Goal: Task Accomplishment & Management: Complete application form

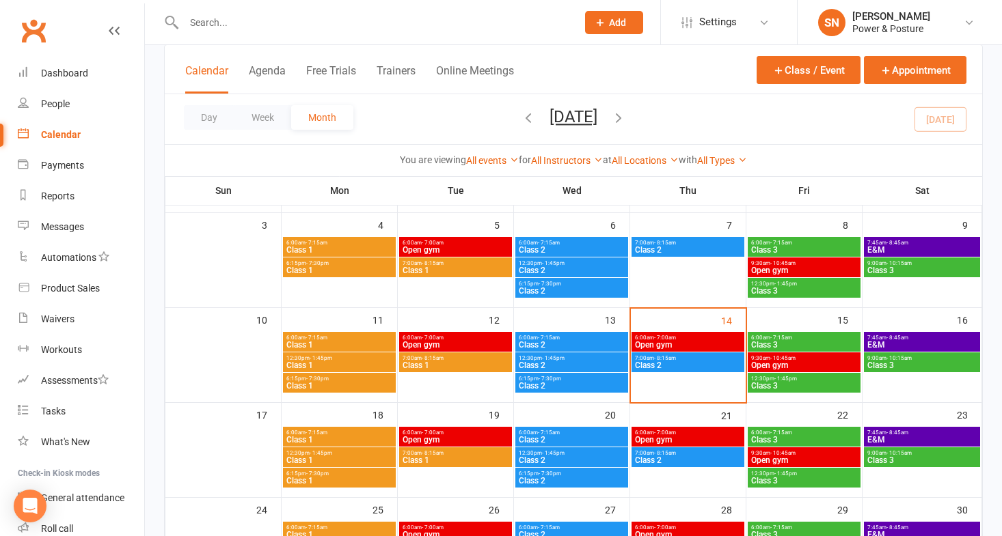
click at [259, 21] on input "text" at bounding box center [373, 22] width 387 height 19
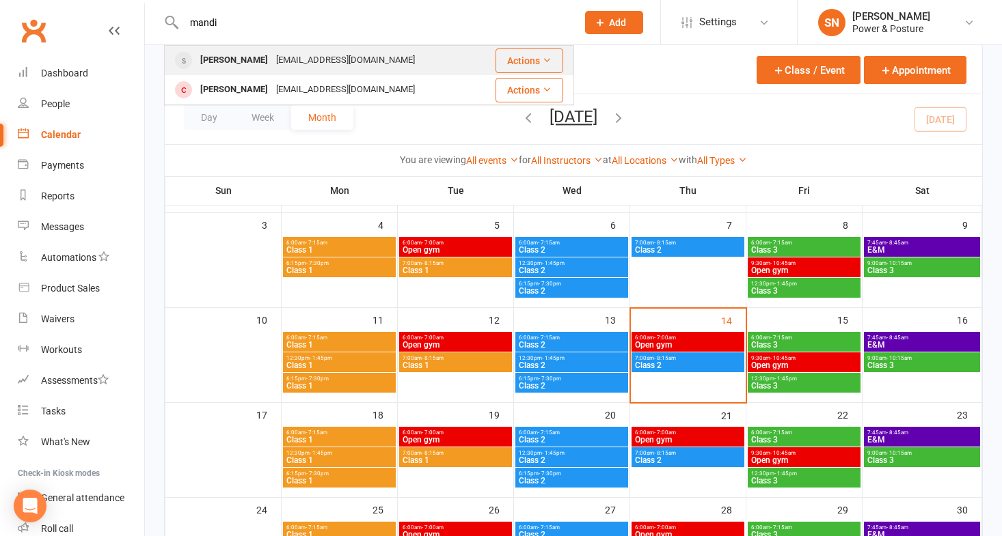
type input "mandi"
click at [228, 59] on div "[PERSON_NAME]" at bounding box center [234, 61] width 76 height 20
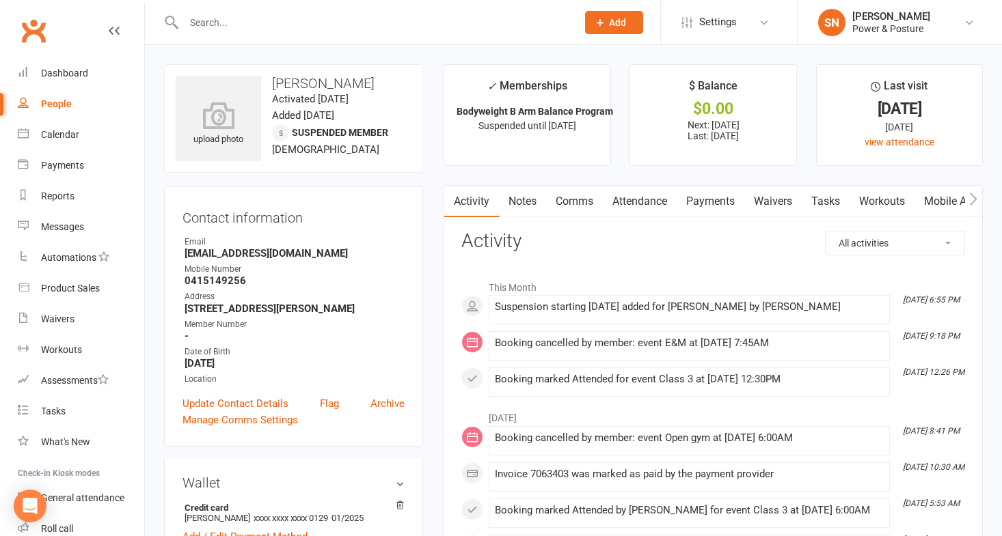
click at [703, 203] on link "Payments" at bounding box center [711, 201] width 68 height 31
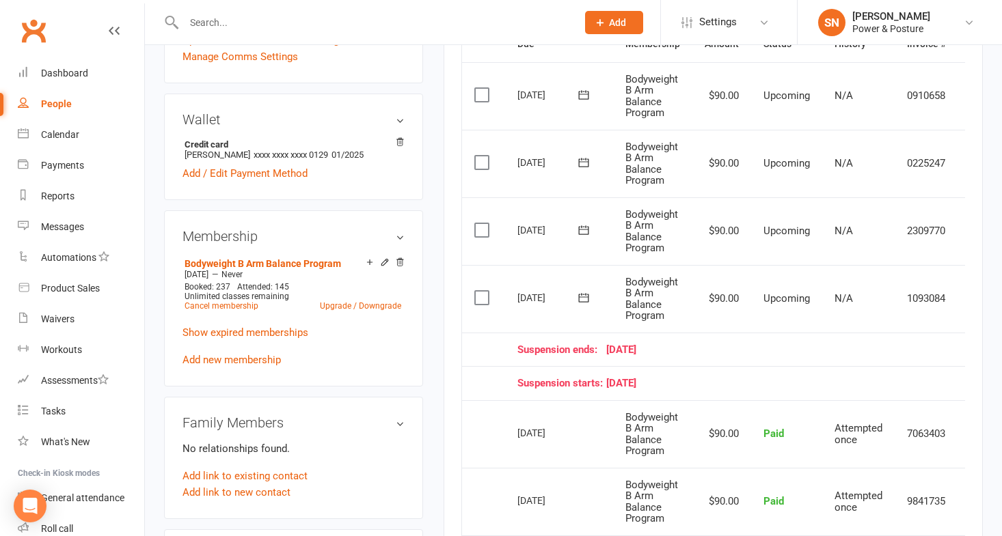
scroll to position [0, 36]
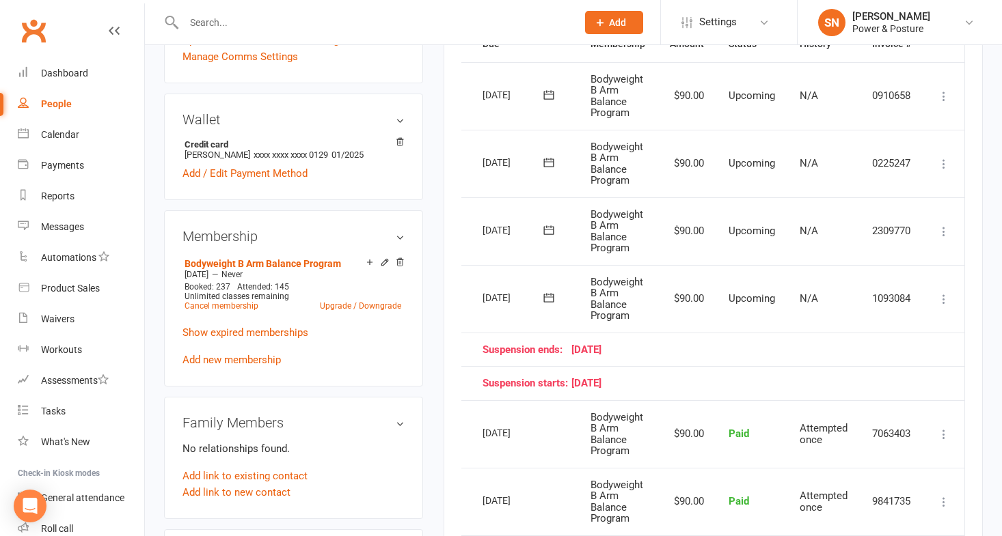
click at [942, 298] on icon at bounding box center [944, 299] width 14 height 14
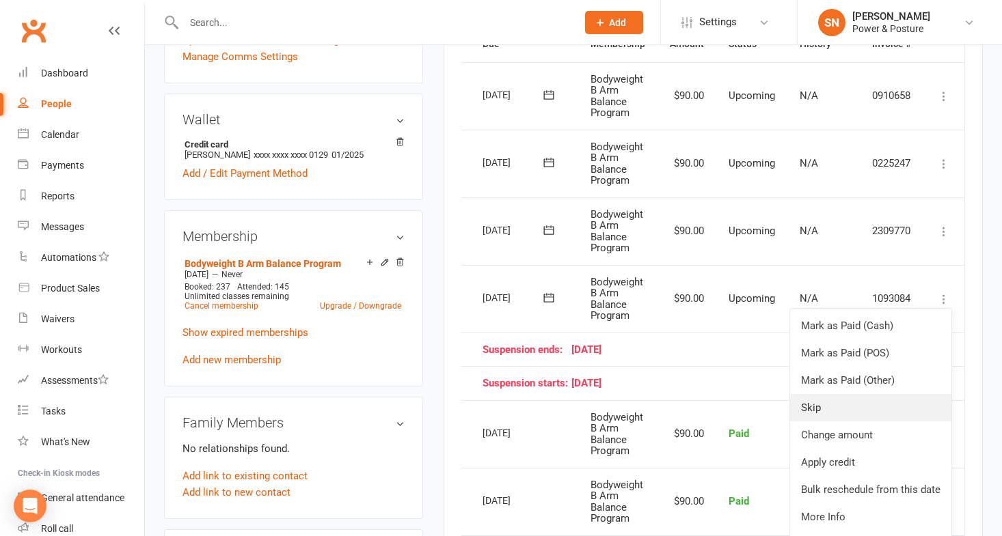
click at [849, 409] on link "Skip" at bounding box center [870, 407] width 161 height 27
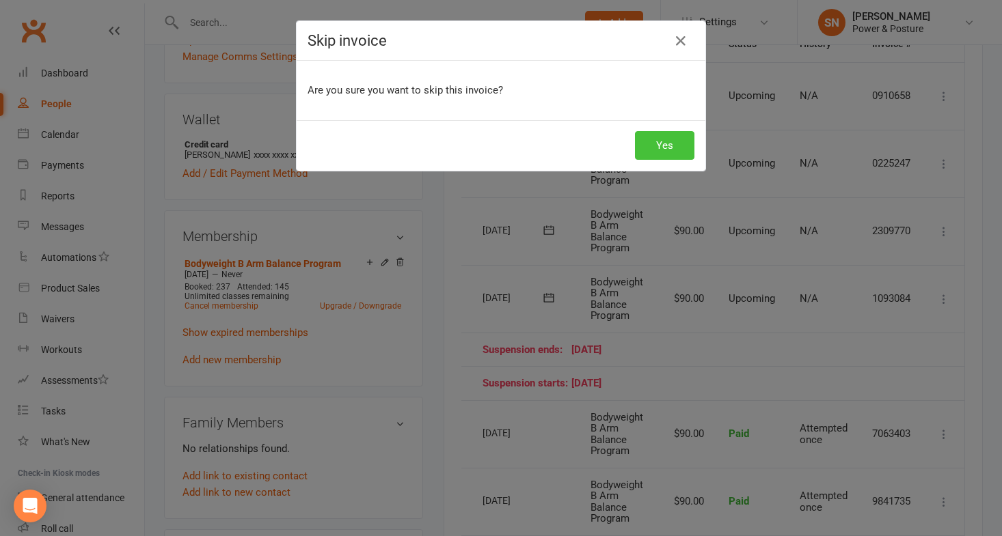
click at [660, 144] on button "Yes" at bounding box center [664, 145] width 59 height 29
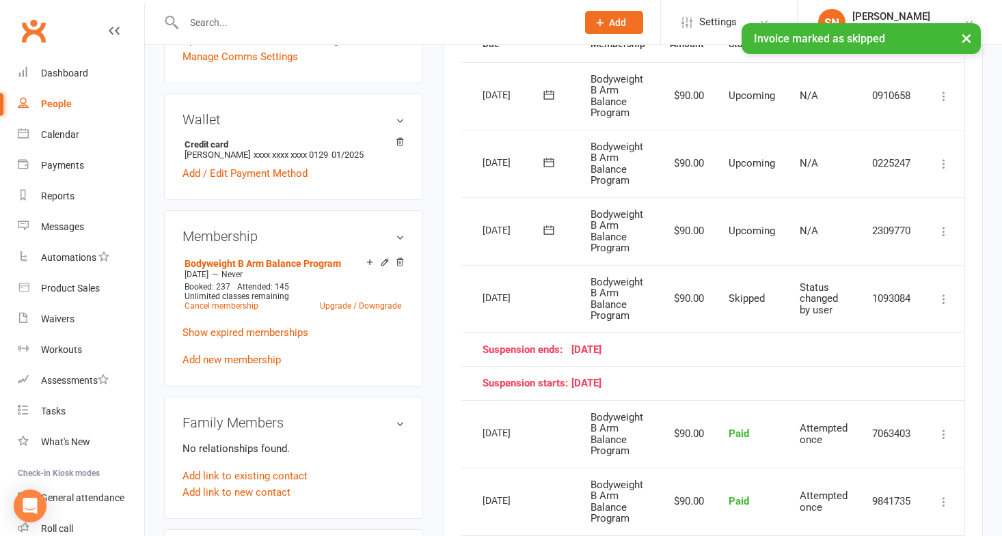
click at [309, 21] on input "text" at bounding box center [373, 22] width 387 height 19
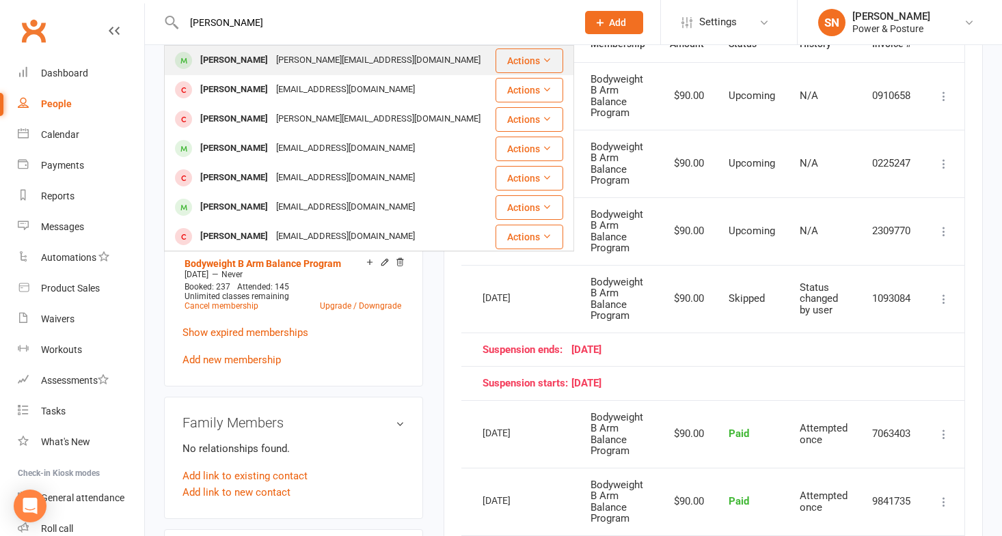
type input "[PERSON_NAME]"
click at [277, 54] on div "[PERSON_NAME][EMAIL_ADDRESS][DOMAIN_NAME]" at bounding box center [378, 61] width 213 height 20
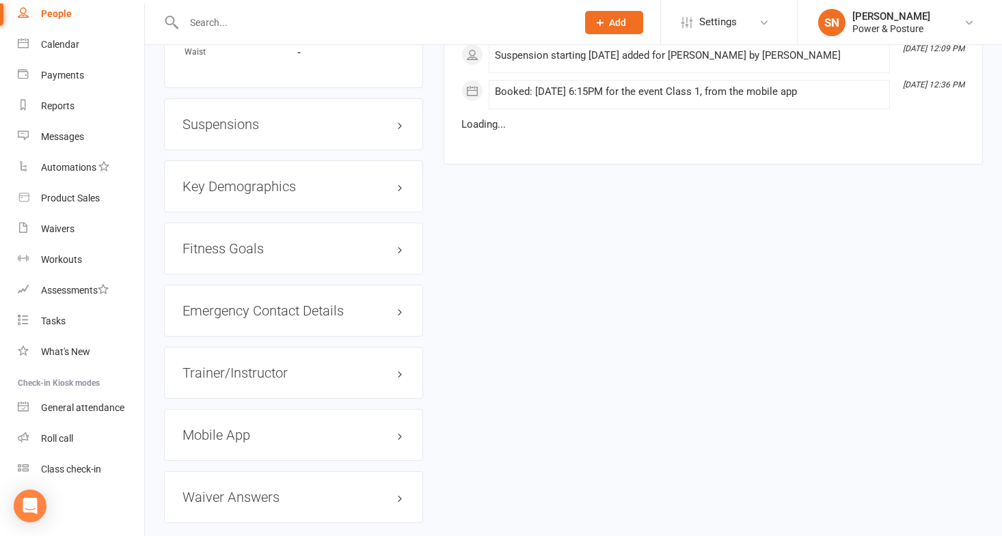
scroll to position [1118, 0]
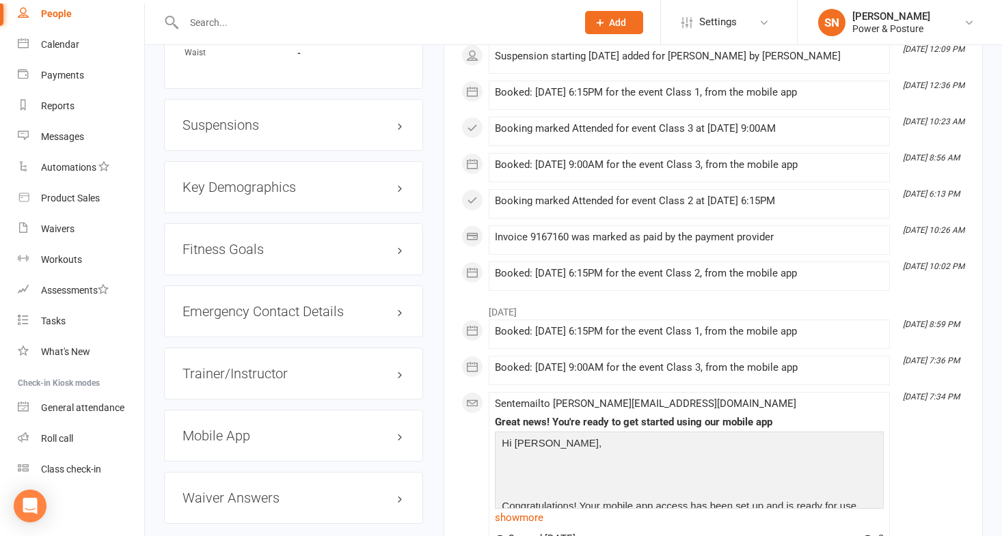
click at [232, 118] on h3 "Suspensions" at bounding box center [293, 125] width 222 height 15
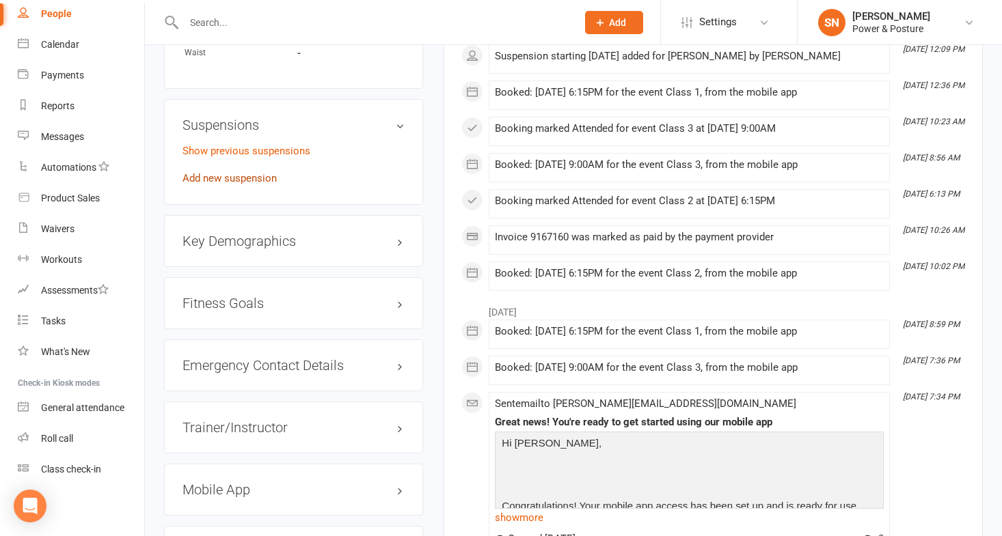
click at [235, 172] on link "Add new suspension" at bounding box center [229, 178] width 94 height 12
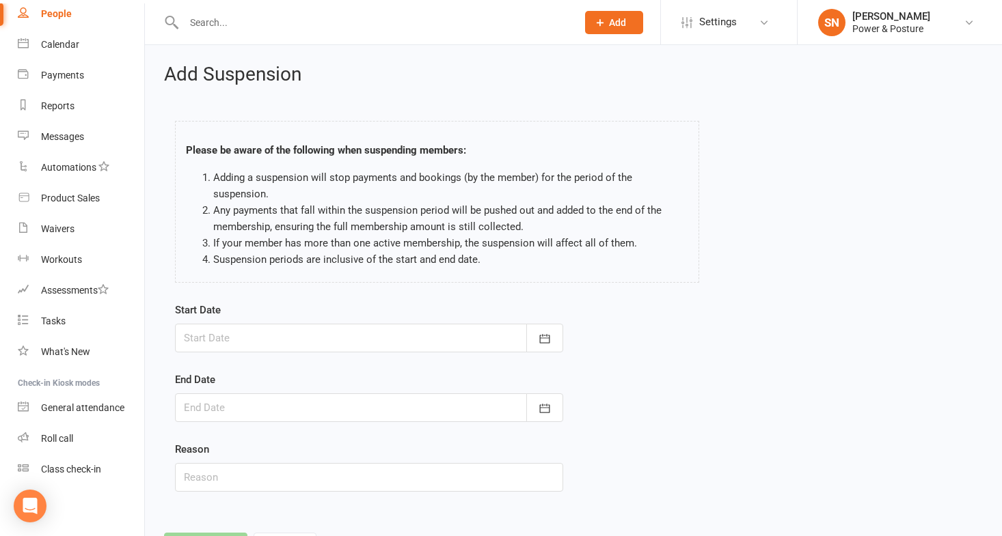
click at [379, 324] on div at bounding box center [369, 338] width 388 height 29
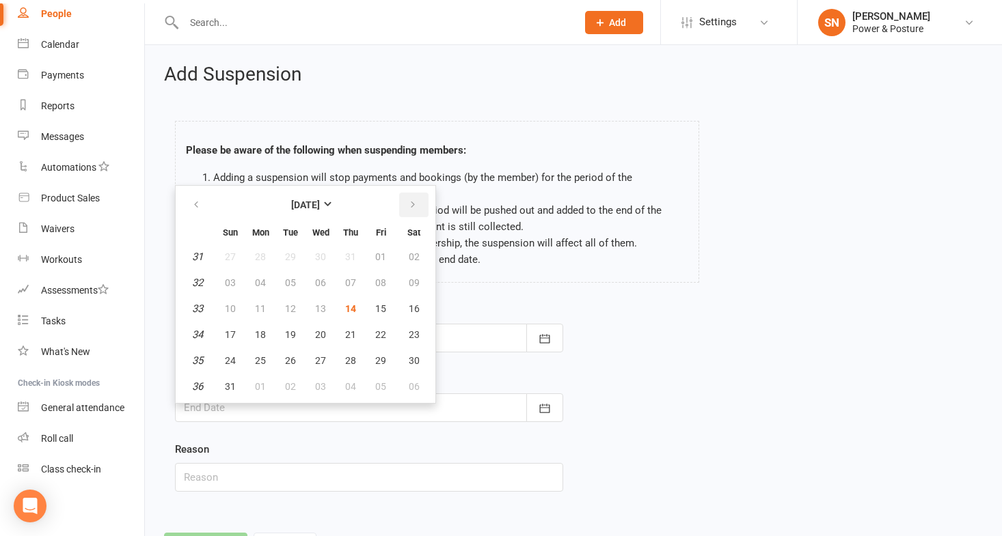
click at [414, 200] on icon "button" at bounding box center [413, 205] width 10 height 11
click at [191, 200] on icon "button" at bounding box center [196, 205] width 10 height 11
click at [411, 195] on button "button" at bounding box center [413, 205] width 29 height 25
click at [226, 277] on span "07" at bounding box center [230, 282] width 11 height 11
type input "[DATE]"
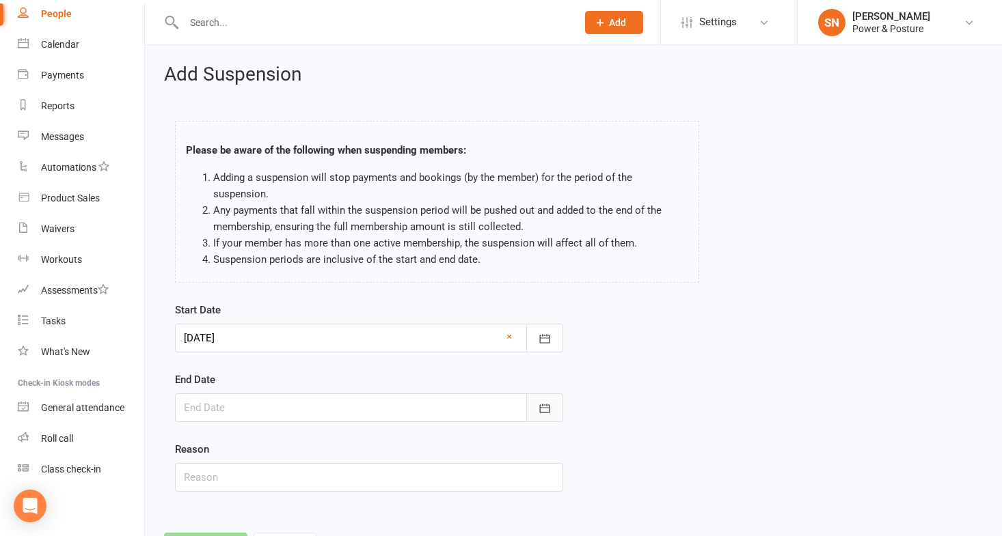
click at [545, 402] on icon "button" at bounding box center [545, 409] width 14 height 14
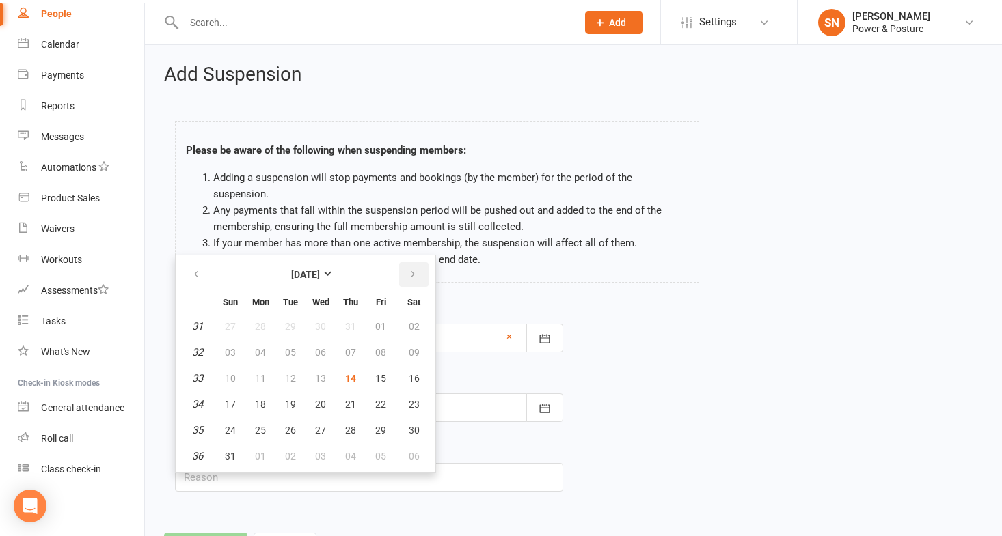
click at [405, 262] on button "button" at bounding box center [413, 274] width 29 height 25
click at [230, 399] on span "21" at bounding box center [230, 404] width 11 height 11
type input "[DATE]"
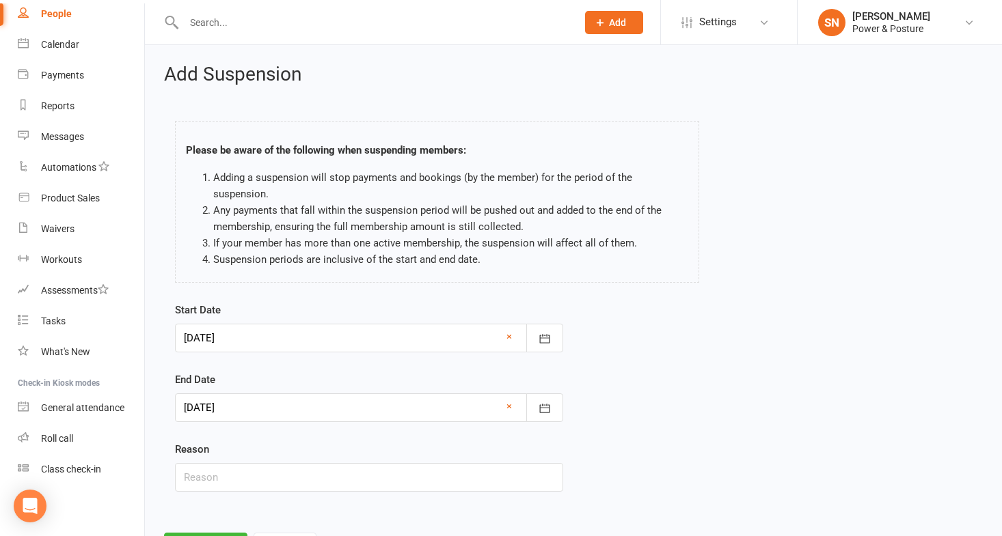
scroll to position [48, 0]
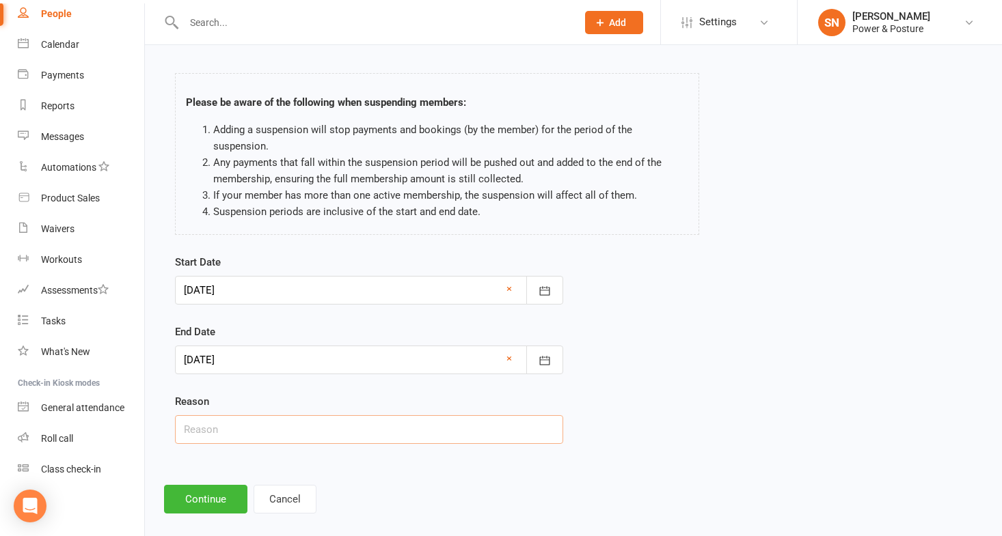
click at [262, 416] on input "text" at bounding box center [369, 430] width 388 height 29
type input "away"
click at [219, 485] on button "Continue" at bounding box center [205, 499] width 83 height 29
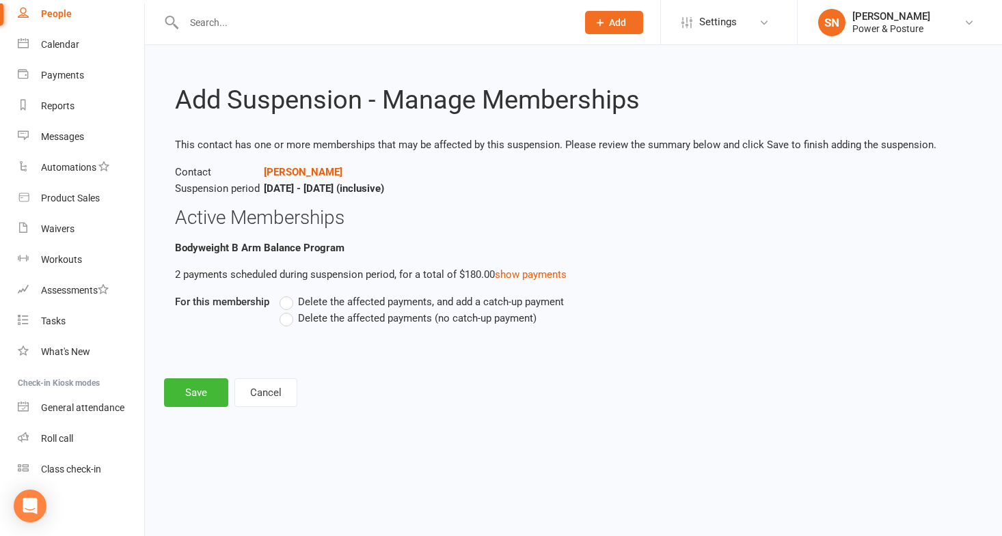
click at [288, 319] on label "Delete the affected payments (no catch-up payment)" at bounding box center [408, 318] width 257 height 16
click at [288, 310] on input "Delete the affected payments (no catch-up payment)" at bounding box center [284, 310] width 9 height 0
click at [206, 387] on button "Save" at bounding box center [196, 393] width 64 height 29
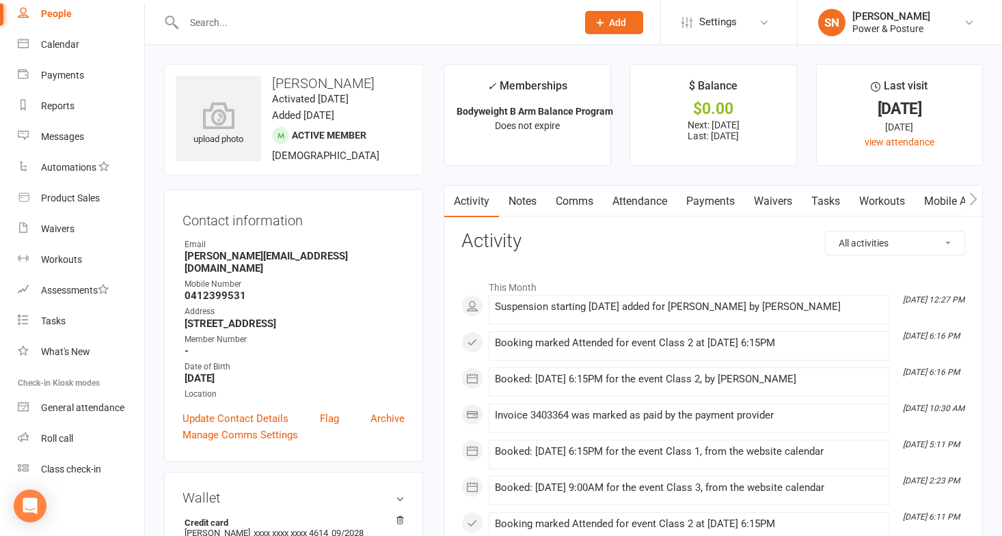
click at [234, 21] on input "text" at bounding box center [373, 22] width 387 height 19
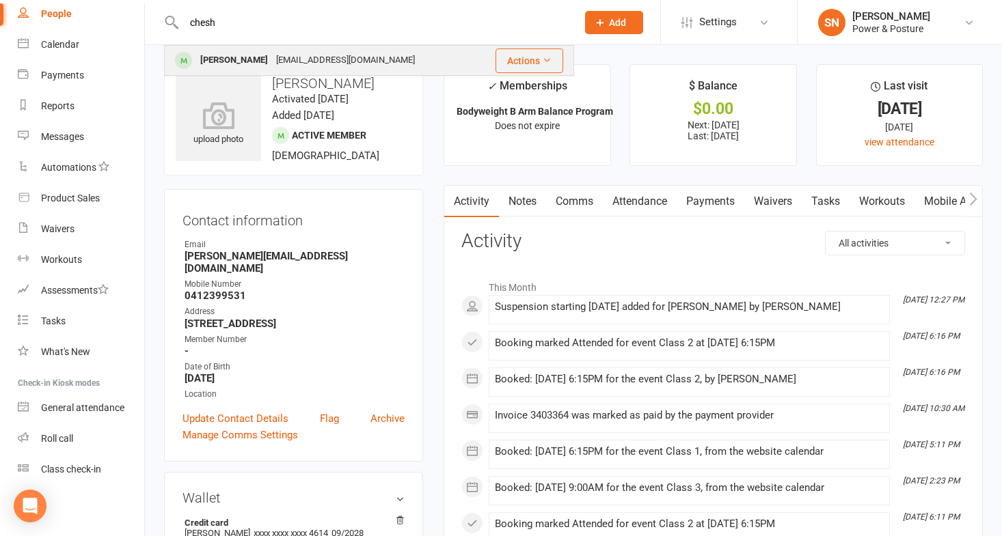
type input "chesh"
click at [239, 57] on div "[PERSON_NAME]" at bounding box center [234, 61] width 76 height 20
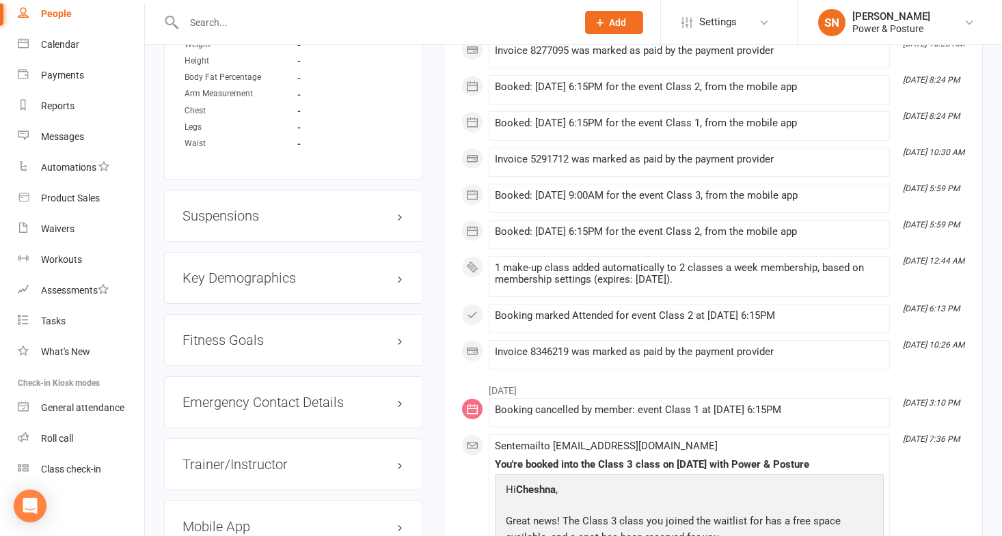
scroll to position [1037, 0]
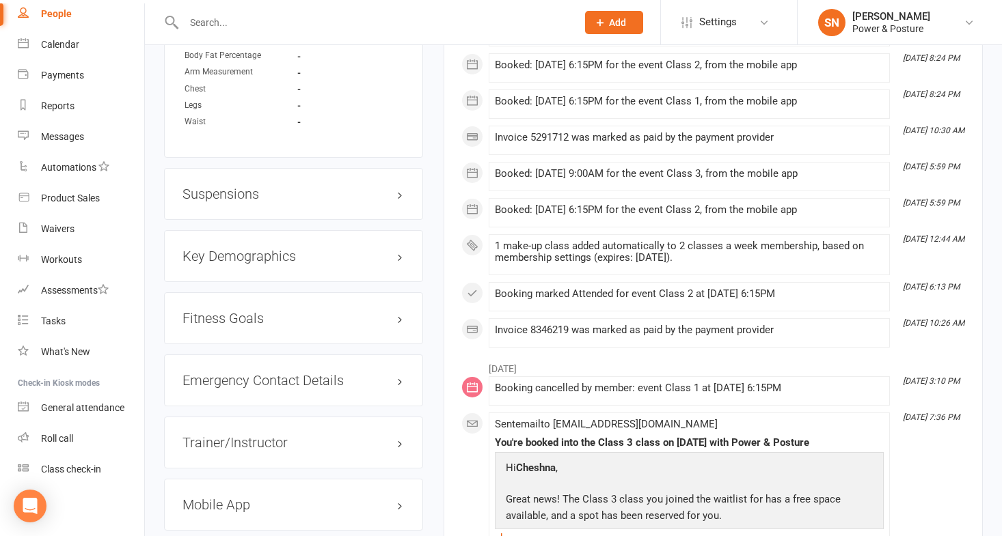
click at [213, 189] on h3 "Suspensions" at bounding box center [293, 194] width 222 height 15
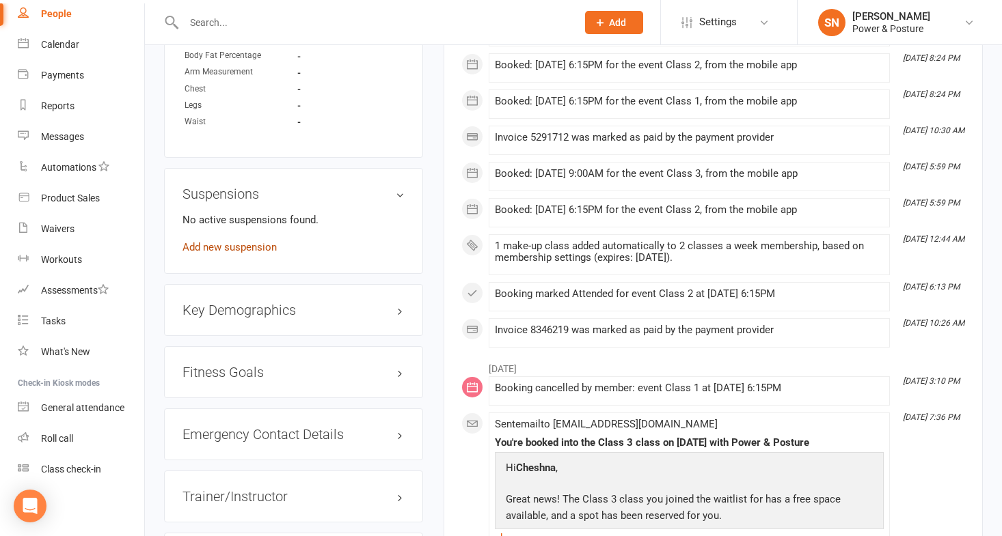
click at [224, 246] on link "Add new suspension" at bounding box center [229, 247] width 94 height 12
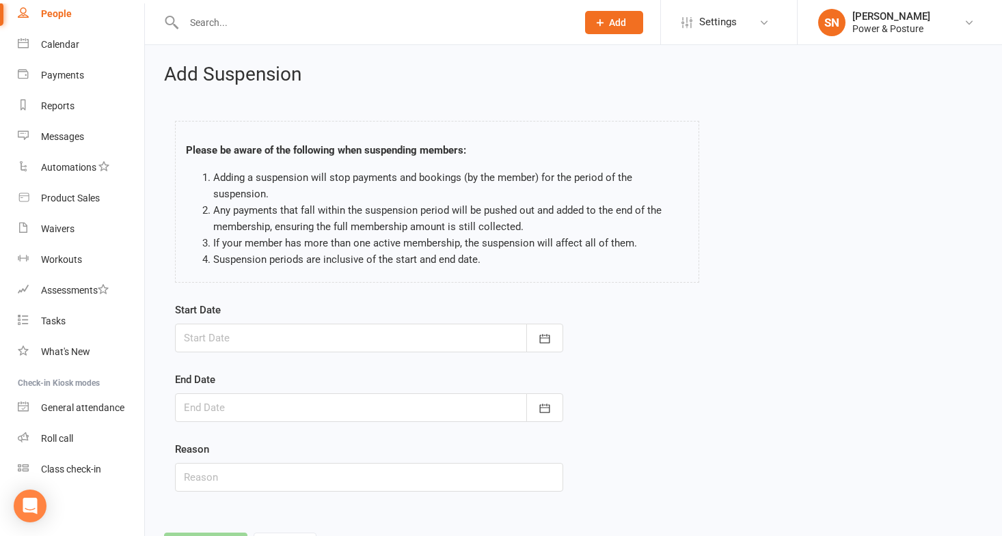
click at [275, 333] on div at bounding box center [369, 338] width 388 height 29
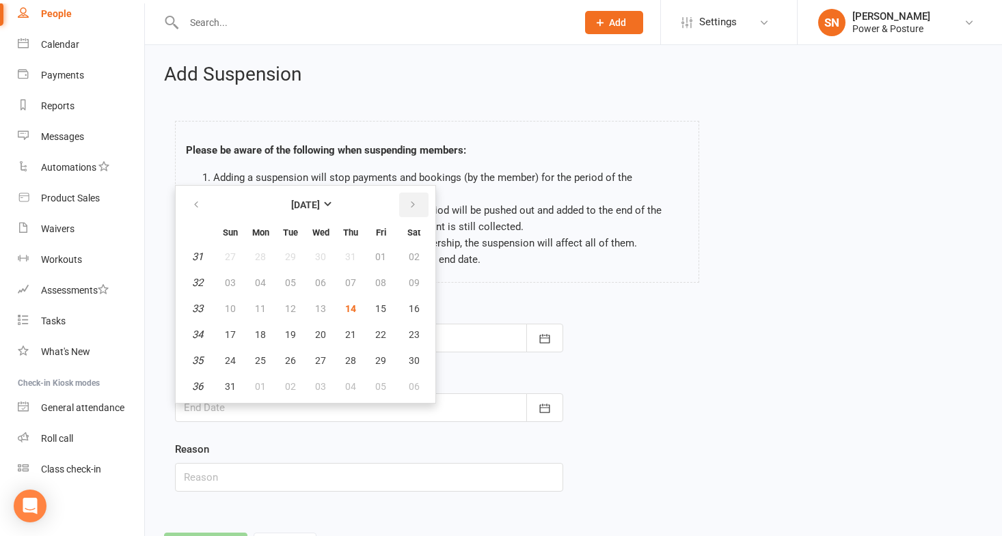
click at [417, 193] on button "button" at bounding box center [413, 205] width 29 height 25
click at [256, 277] on span "06" at bounding box center [260, 282] width 11 height 11
type input "[DATE]"
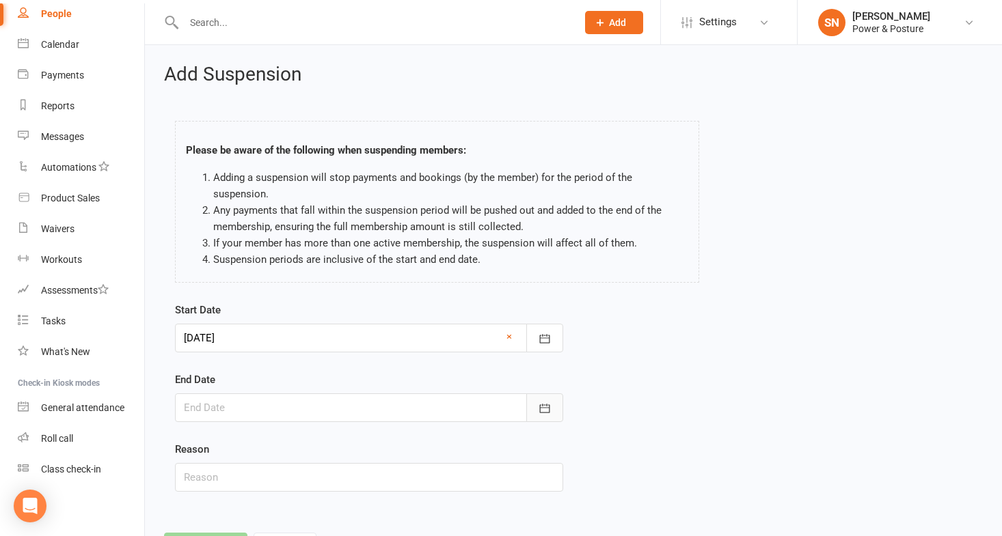
click at [548, 402] on icon "button" at bounding box center [545, 409] width 14 height 14
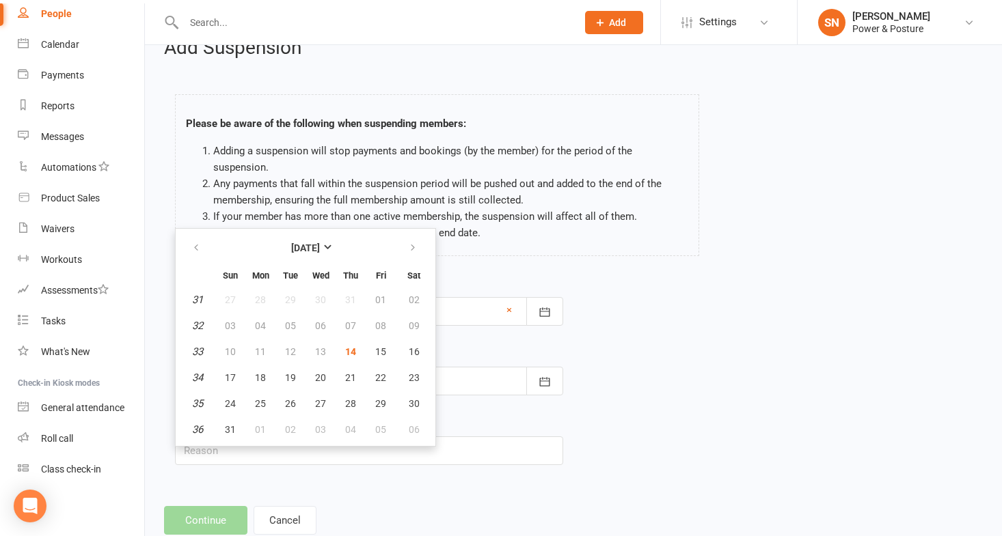
scroll to position [48, 0]
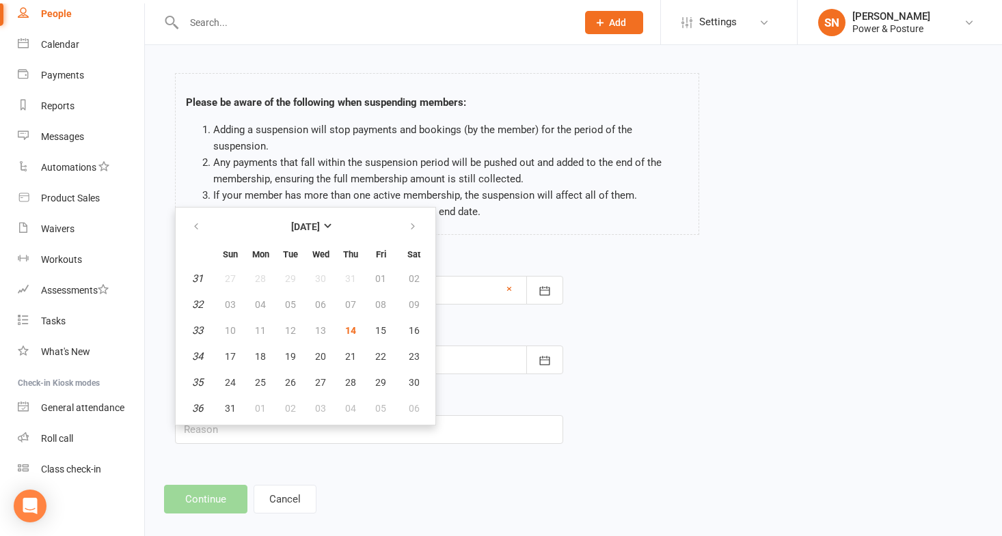
click at [520, 254] on div "Start Date [DATE] [DATE] Sun Mon Tue Wed Thu Fri Sat 40 28 29 30 01 02 03 04 41…" at bounding box center [369, 279] width 388 height 51
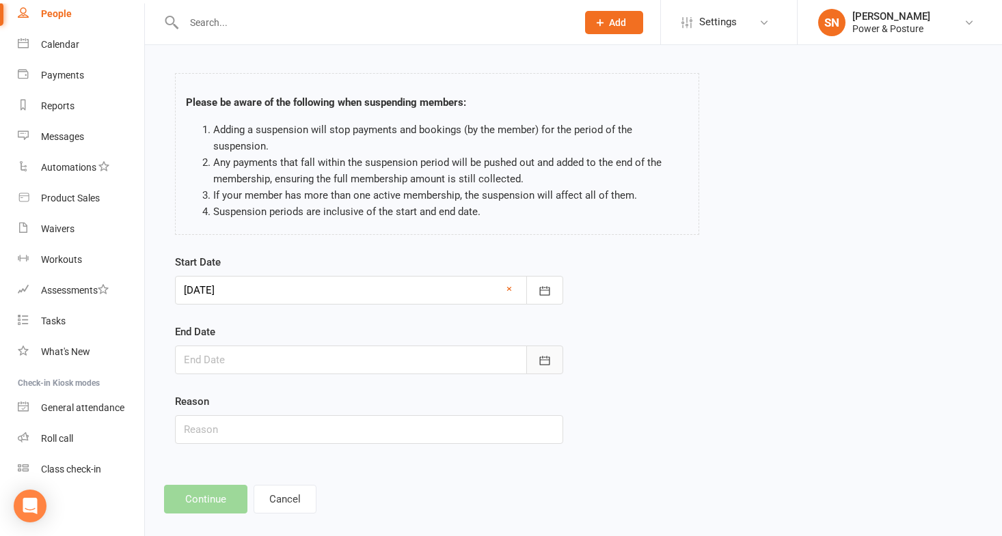
click at [556, 346] on button "button" at bounding box center [544, 360] width 37 height 29
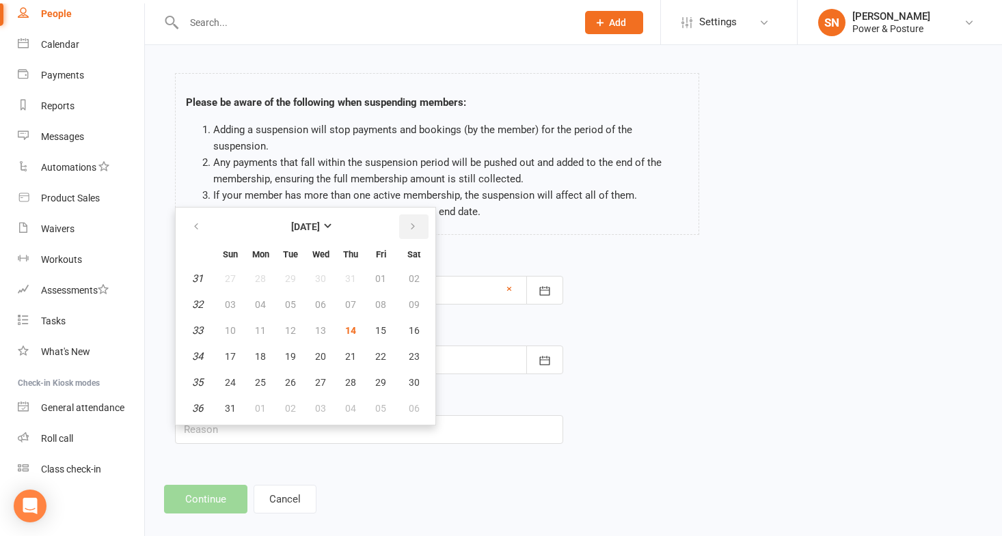
click at [413, 221] on icon "button" at bounding box center [413, 226] width 10 height 11
click at [230, 325] on span "09" at bounding box center [230, 330] width 11 height 11
type input "[DATE]"
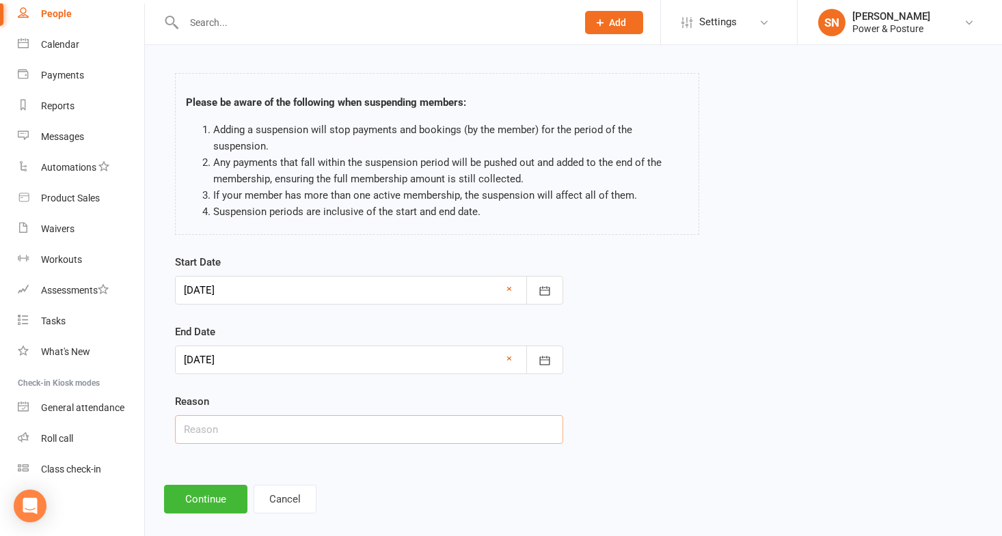
click at [204, 422] on input "text" at bounding box center [369, 430] width 388 height 29
type input "away"
click at [214, 485] on button "Continue" at bounding box center [205, 499] width 83 height 29
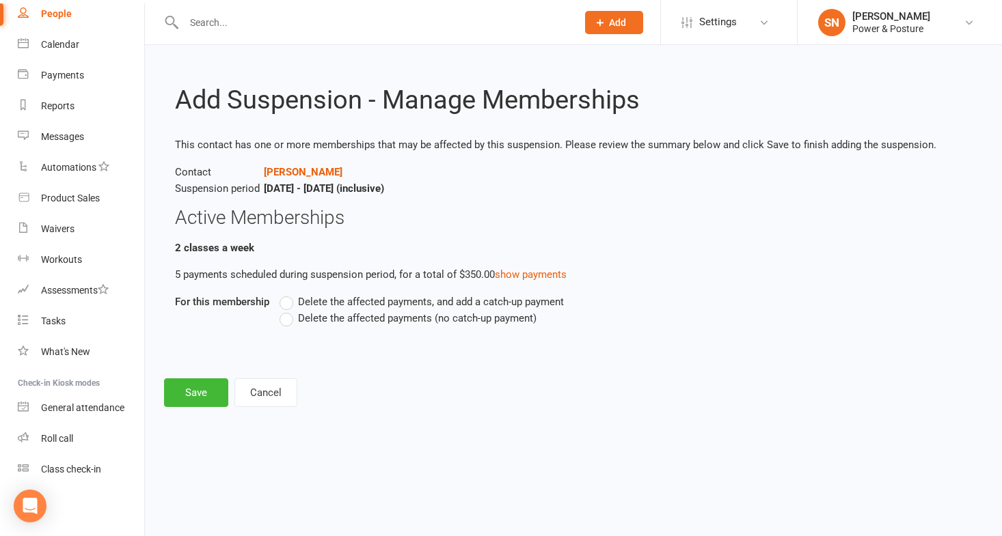
scroll to position [0, 0]
click at [284, 313] on label "Delete the affected payments (no catch-up payment)" at bounding box center [408, 318] width 257 height 16
click at [284, 310] on input "Delete the affected payments (no catch-up payment)" at bounding box center [284, 310] width 9 height 0
click at [185, 395] on button "Save" at bounding box center [196, 393] width 64 height 29
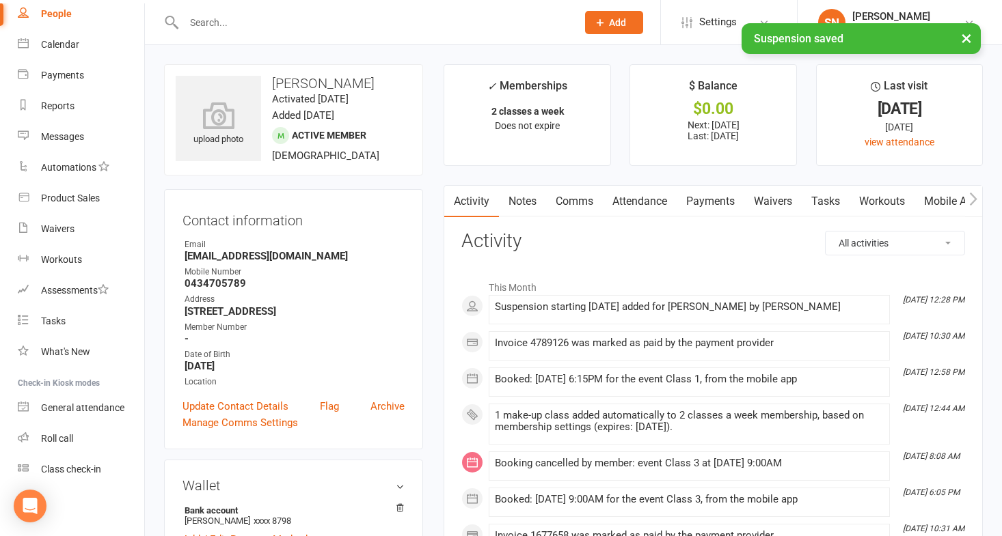
click at [266, 22] on input "text" at bounding box center [373, 22] width 387 height 19
